Goal: Find contact information: Find contact information

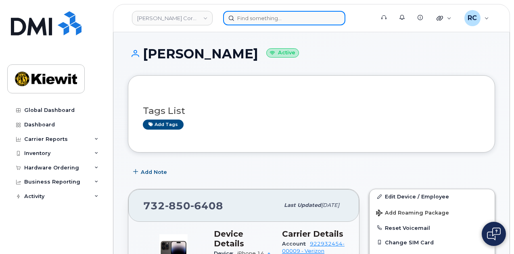
click at [247, 11] on input at bounding box center [284, 18] width 122 height 15
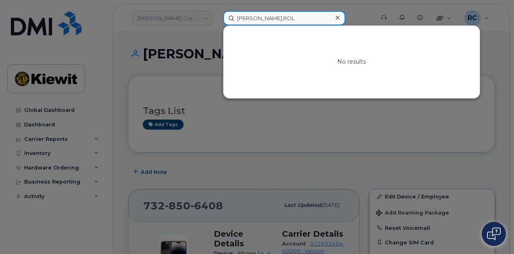
click at [258, 18] on input "[PERSON_NAME].ROL" at bounding box center [284, 18] width 122 height 15
click at [279, 20] on input "[PERSON_NAME].ROL" at bounding box center [284, 18] width 122 height 15
drag, startPoint x: 289, startPoint y: 18, endPoint x: 222, endPoint y: 19, distance: 66.9
click at [222, 19] on div "[PERSON_NAME].[PERSON_NAME] No results" at bounding box center [295, 18] width 159 height 15
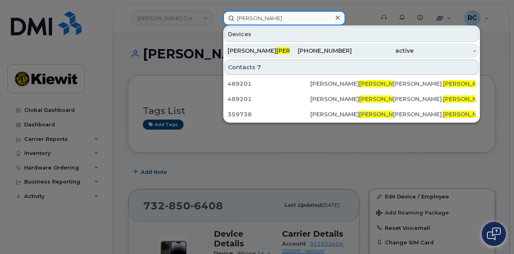
type input "[PERSON_NAME]"
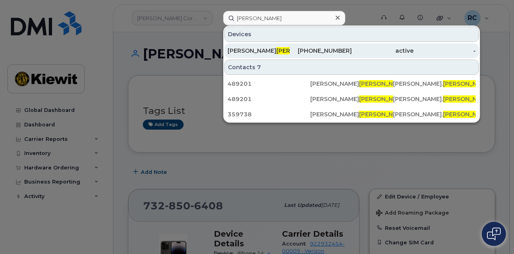
click at [293, 54] on div "[PHONE_NUMBER]" at bounding box center [320, 51] width 62 height 8
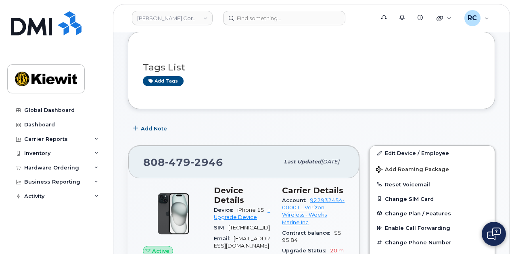
scroll to position [81, 0]
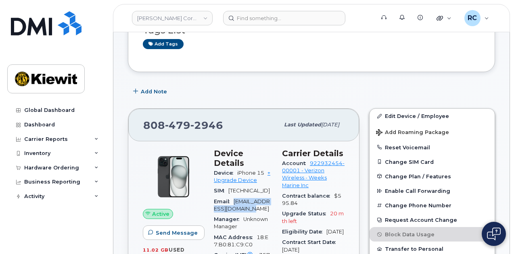
drag, startPoint x: 242, startPoint y: 207, endPoint x: 234, endPoint y: 198, distance: 12.3
click at [234, 198] on div "Email srolfe@healytibbitts.com" at bounding box center [243, 206] width 58 height 18
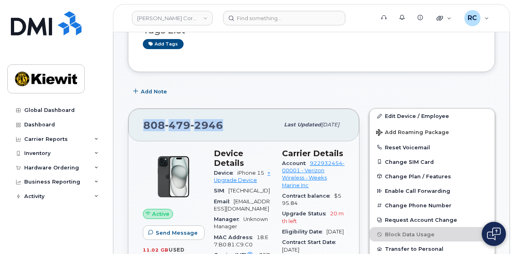
drag, startPoint x: 226, startPoint y: 126, endPoint x: 144, endPoint y: 126, distance: 81.4
click at [144, 126] on div "808 479 2946" at bounding box center [211, 124] width 136 height 17
copy span "808 479 2946"
drag, startPoint x: 236, startPoint y: 160, endPoint x: 264, endPoint y: 159, distance: 28.2
click at [264, 168] on div "Device iPhone 15 + Upgrade Device" at bounding box center [243, 177] width 58 height 18
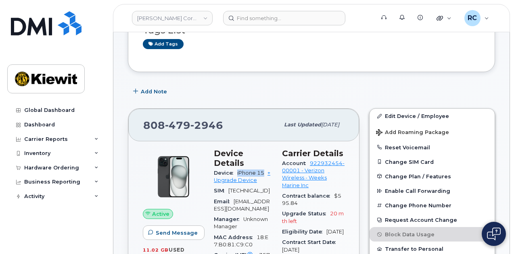
copy span "iPhone 15"
